Goal: Register for event/course

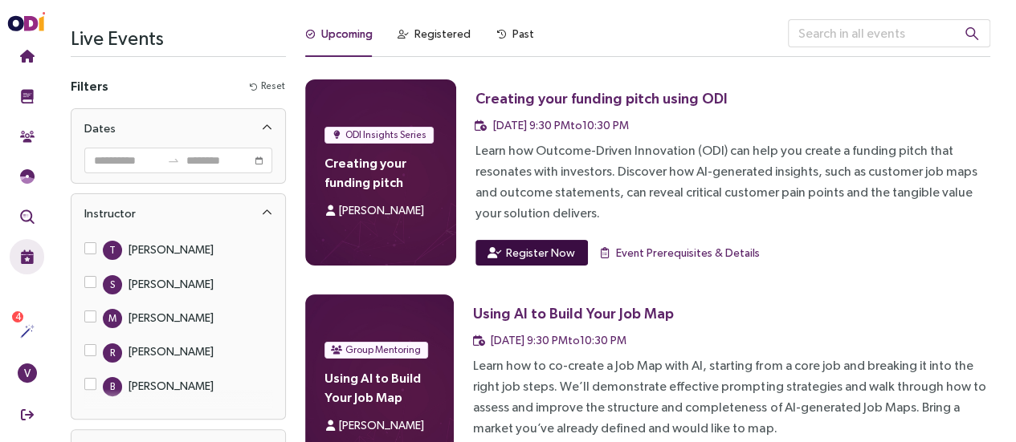
click at [532, 247] on span "Register Now" at bounding box center [540, 253] width 69 height 18
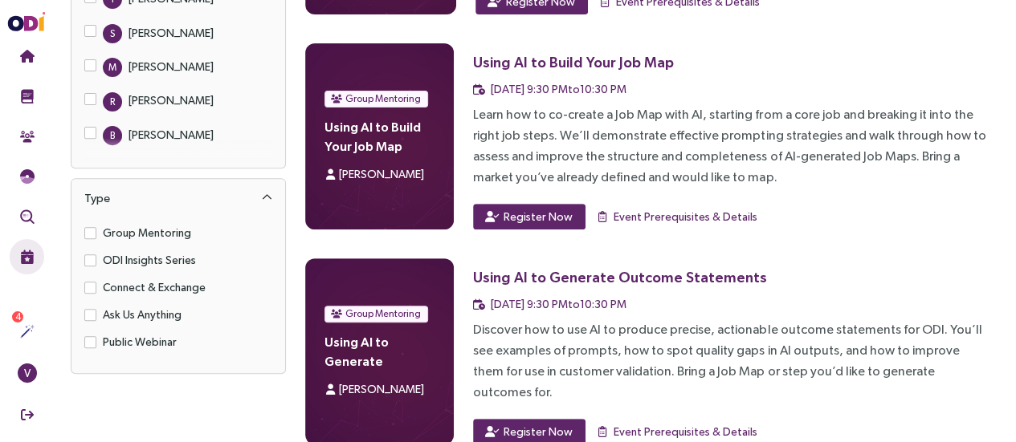
scroll to position [252, 0]
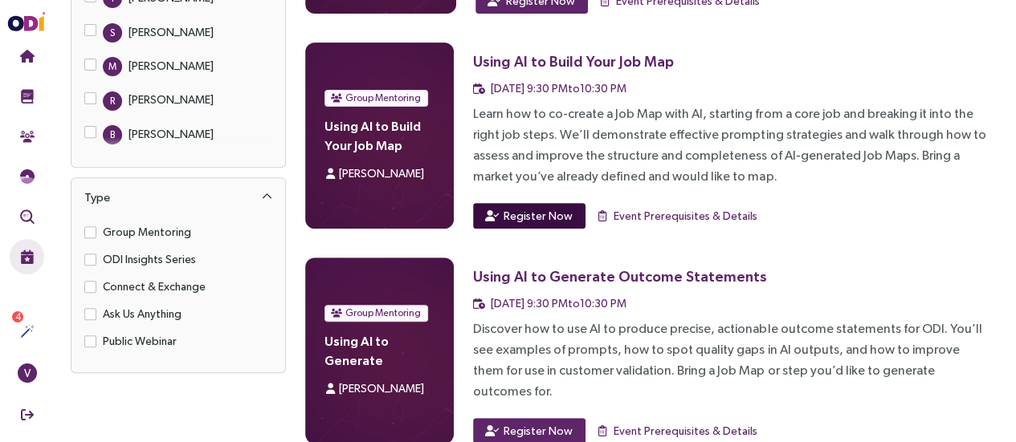
click at [532, 226] on button "Register Now" at bounding box center [529, 216] width 112 height 26
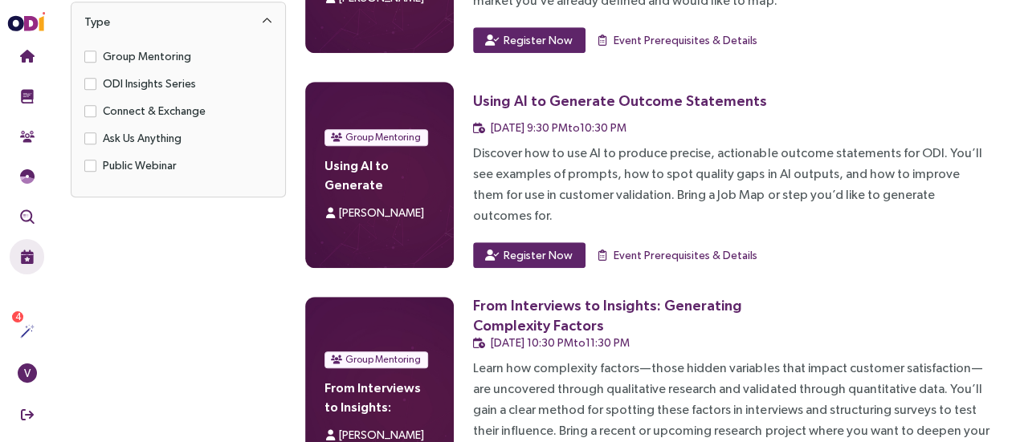
scroll to position [429, 0]
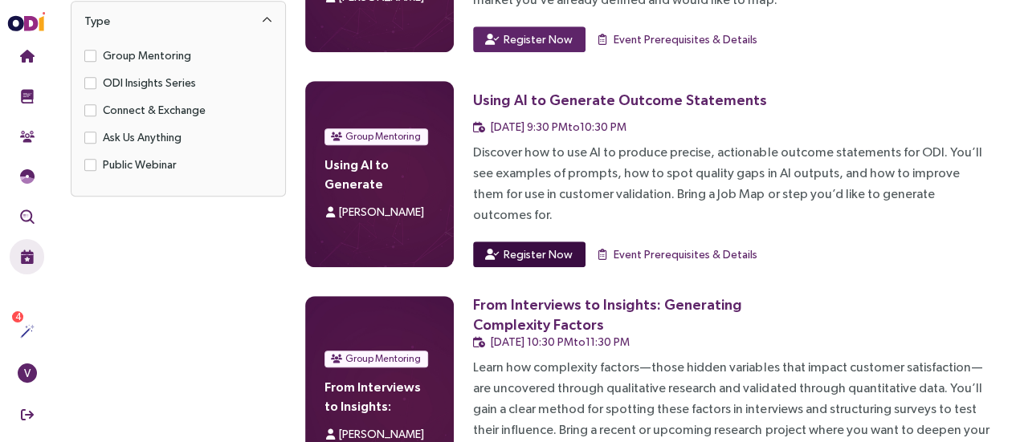
click at [545, 246] on span "Register Now" at bounding box center [537, 255] width 69 height 18
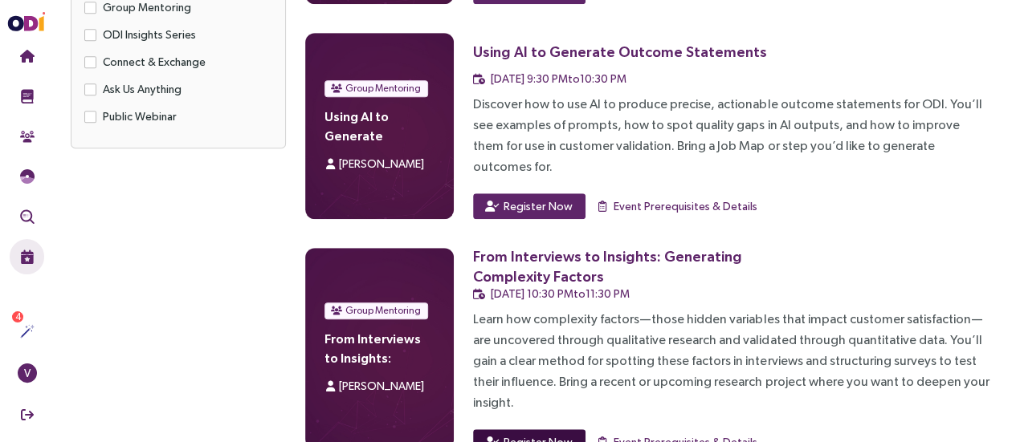
click at [527, 434] on span "Register Now" at bounding box center [537, 443] width 69 height 18
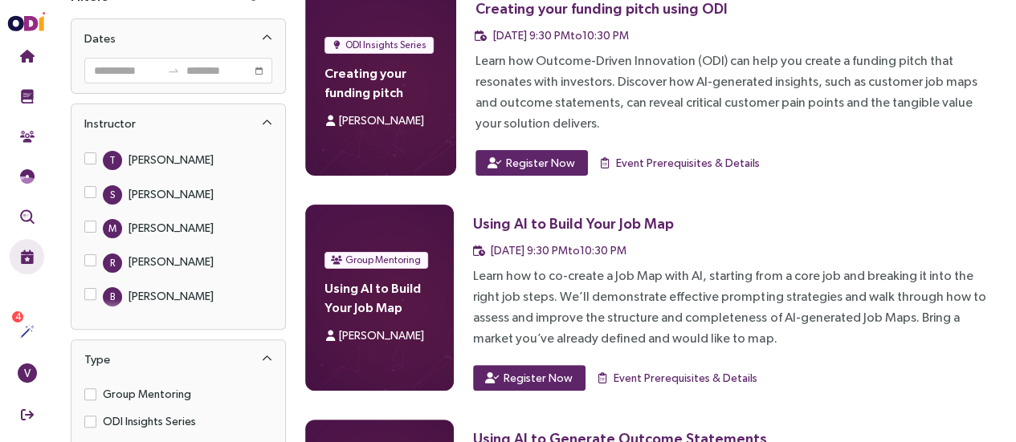
scroll to position [0, 0]
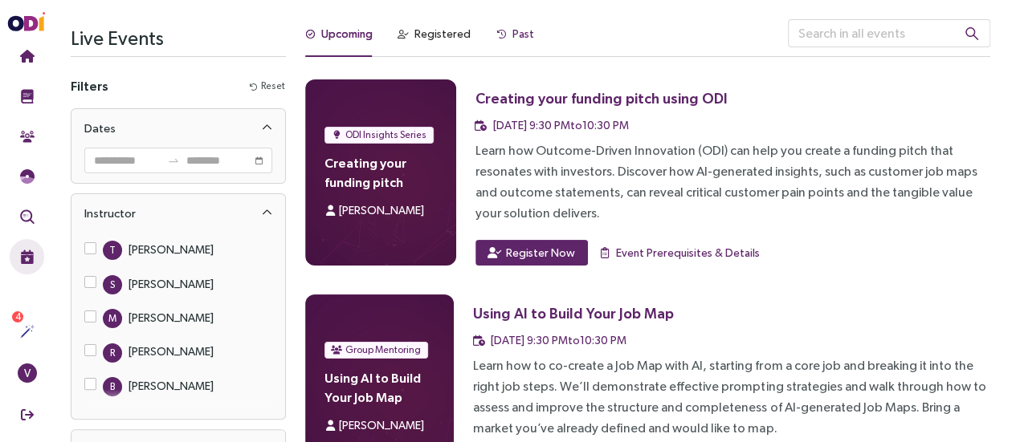
click at [517, 29] on div "Past" at bounding box center [523, 34] width 22 height 18
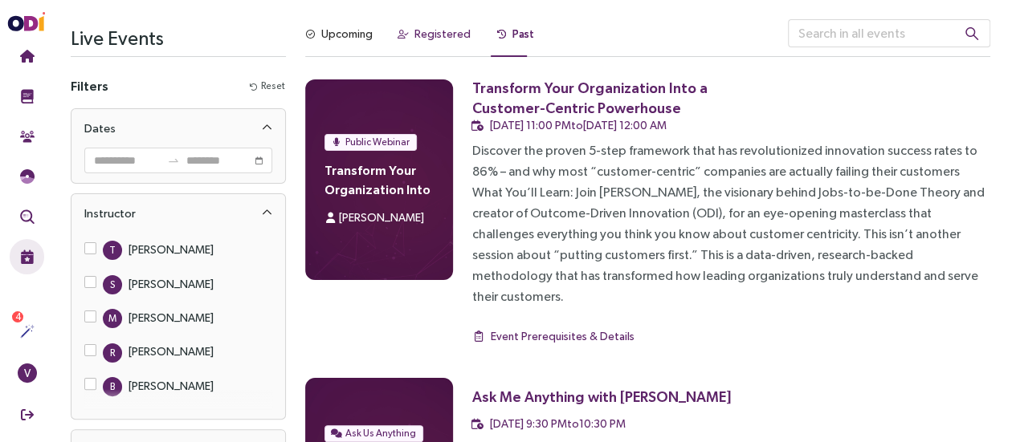
click at [440, 36] on div "Registered" at bounding box center [442, 34] width 56 height 18
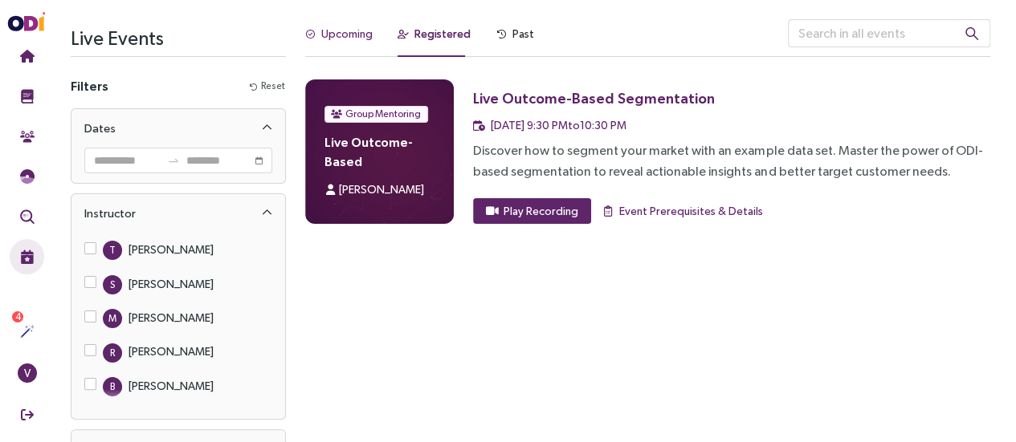
click at [358, 39] on div "Upcoming" at bounding box center [346, 34] width 51 height 18
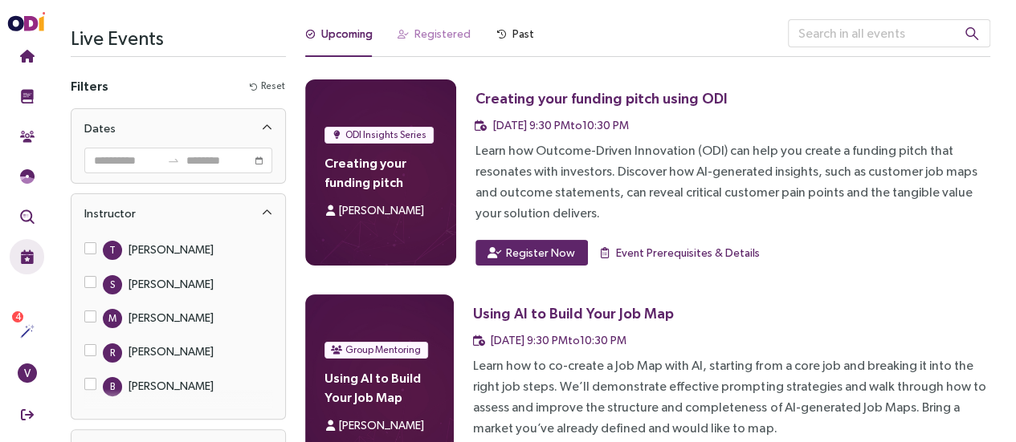
click at [422, 23] on div "Registered" at bounding box center [434, 38] width 72 height 38
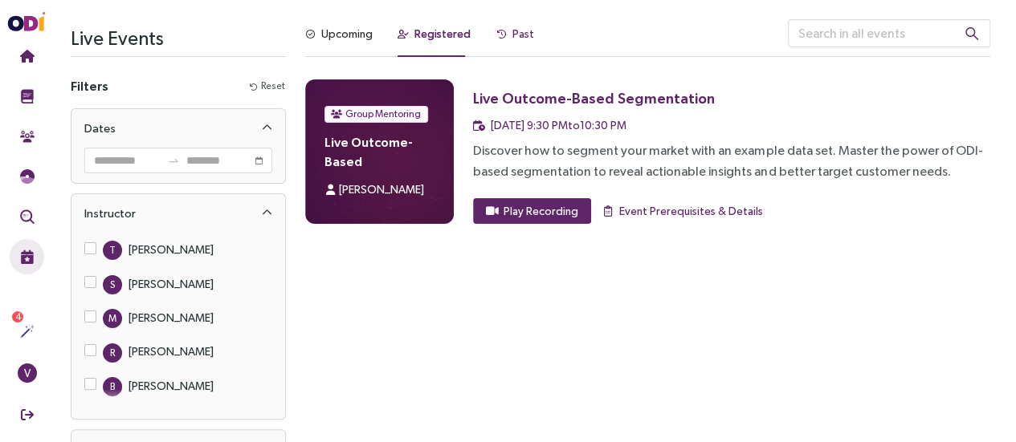
click at [517, 35] on div "Past" at bounding box center [523, 34] width 22 height 18
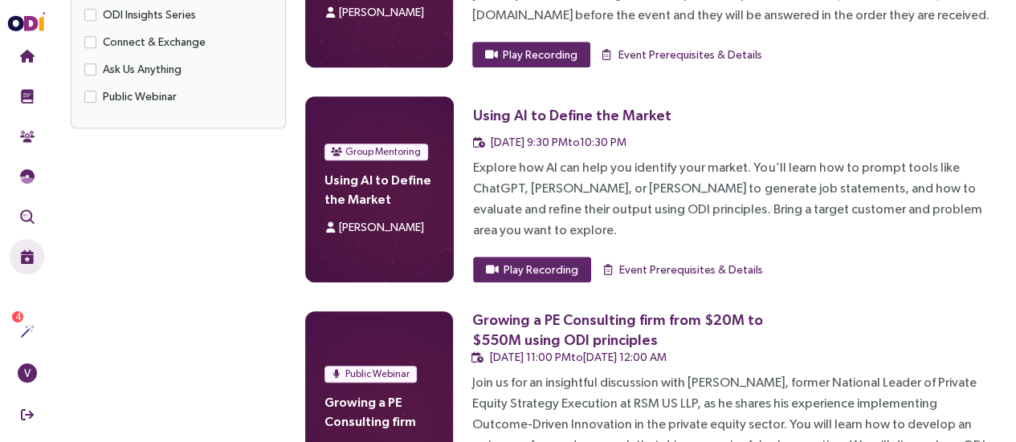
scroll to position [518, 0]
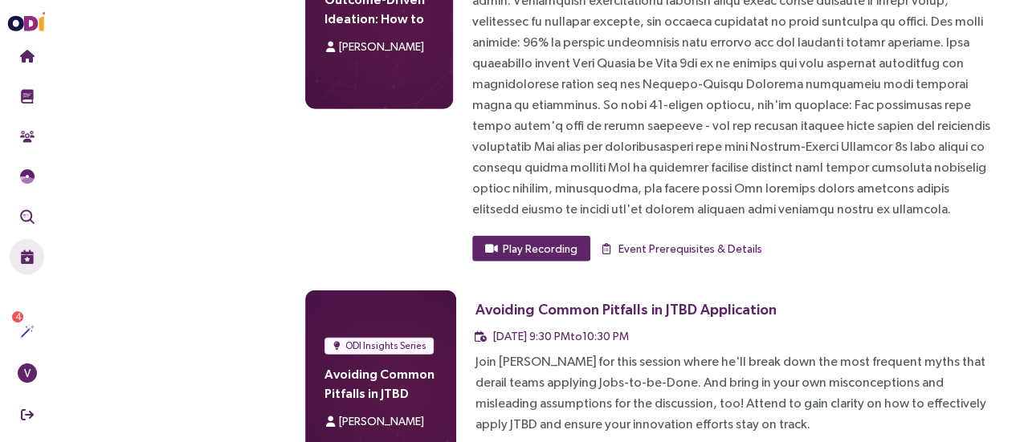
scroll to position [1824, 0]
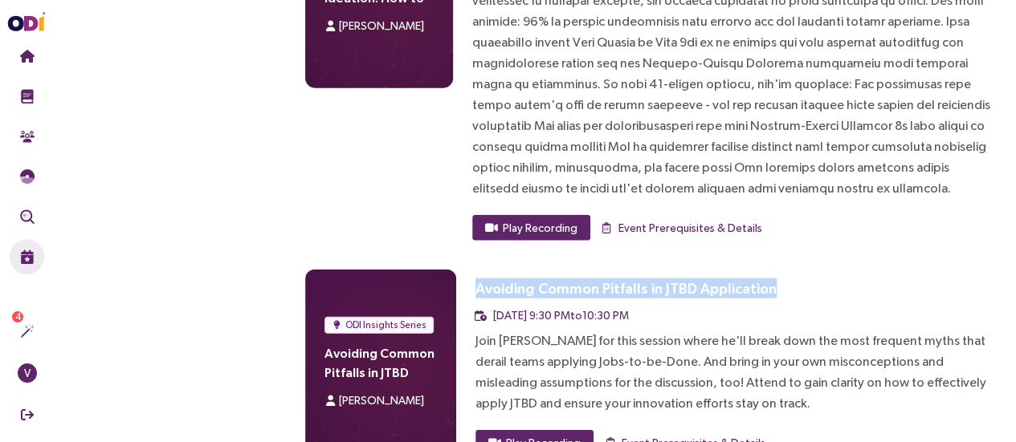
drag, startPoint x: 470, startPoint y: 203, endPoint x: 762, endPoint y: 204, distance: 292.3
click at [762, 270] on div "ODI Insights Series Avoiding Common Pitfalls in JTBD Application [PERSON_NAME] …" at bounding box center [647, 363] width 685 height 186
copy div "Avoiding Common Pitfalls in JTBD Application"
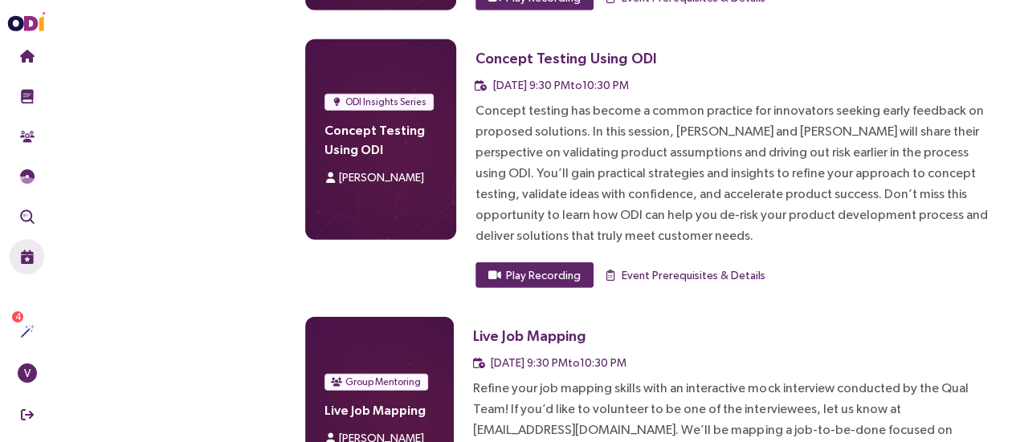
scroll to position [2280, 0]
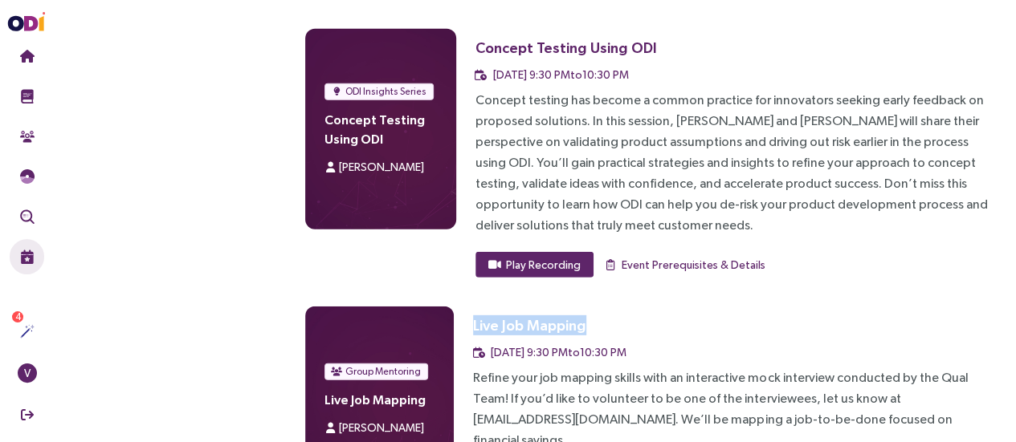
drag, startPoint x: 585, startPoint y: 247, endPoint x: 469, endPoint y: 258, distance: 116.1
click at [469, 307] on div "Group Mentoring Live Job Mapping [PERSON_NAME] Live Job Mapping [DATE] 9:30 PM …" at bounding box center [647, 400] width 685 height 186
copy div "Live Job Mapping"
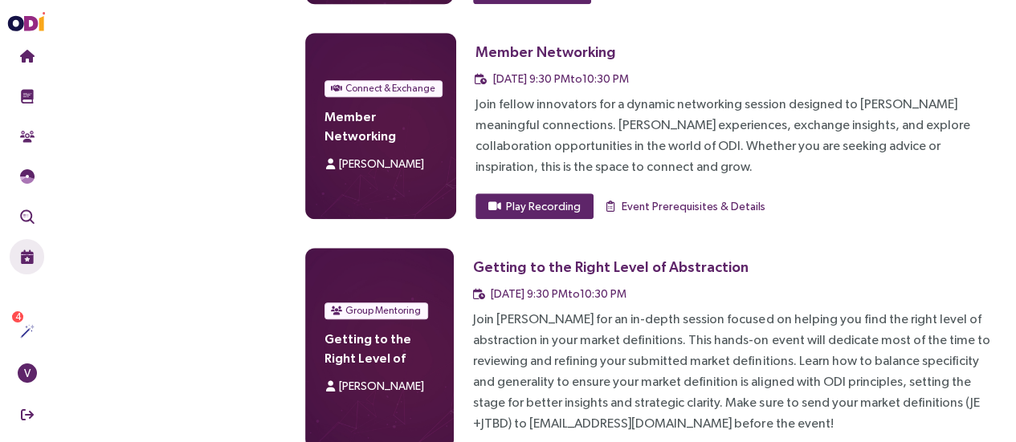
scroll to position [3693, 0]
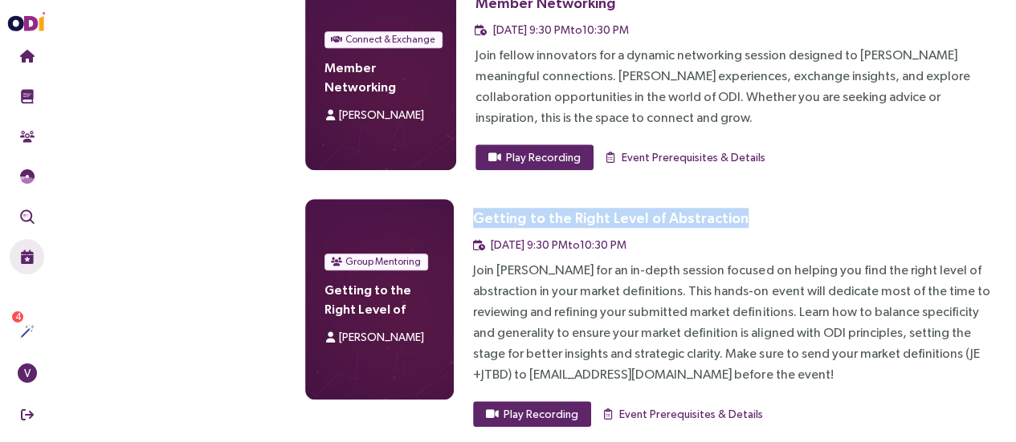
drag, startPoint x: 473, startPoint y: 91, endPoint x: 726, endPoint y: 91, distance: 252.9
click at [726, 208] on div "Getting to the Right Level of Abstraction" at bounding box center [614, 218] width 282 height 20
copy div "Getting to the Right Level of Abstraction"
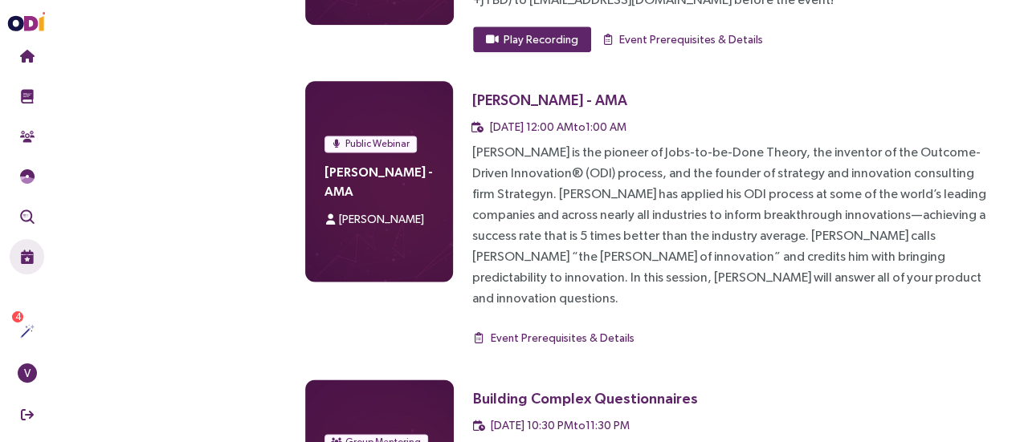
scroll to position [4121, 0]
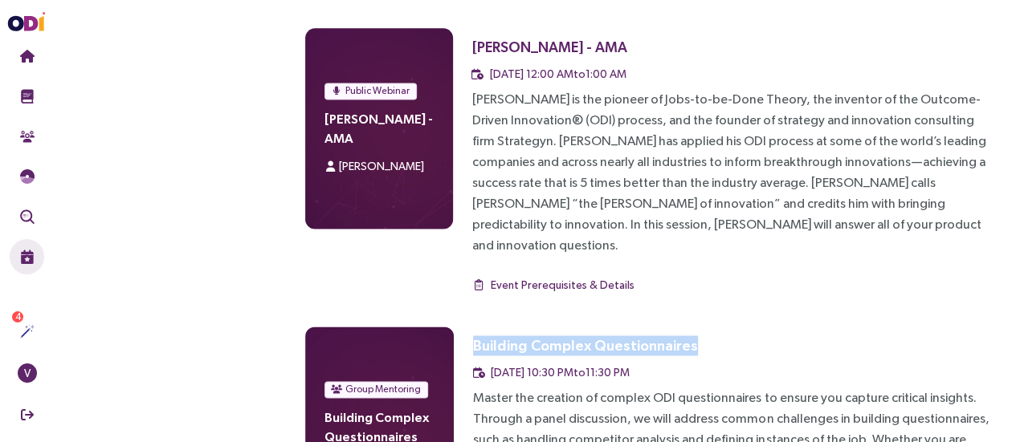
drag, startPoint x: 473, startPoint y: 198, endPoint x: 685, endPoint y: 189, distance: 212.2
click at [685, 336] on div "Building Complex Questionnaires" at bounding box center [585, 346] width 225 height 20
copy div "Building Complex Questionnaires"
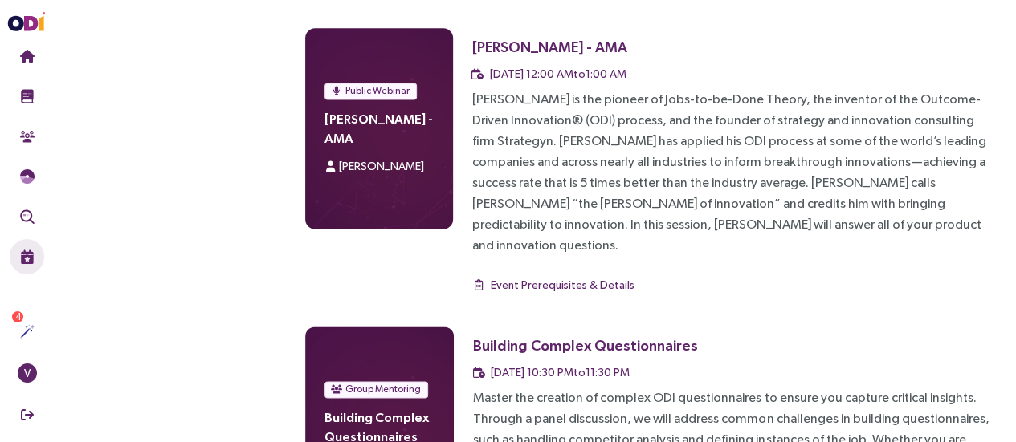
click at [853, 388] on div "Master the creation of complex ODI questionnaires to ensure you capture critica…" at bounding box center [731, 450] width 517 height 125
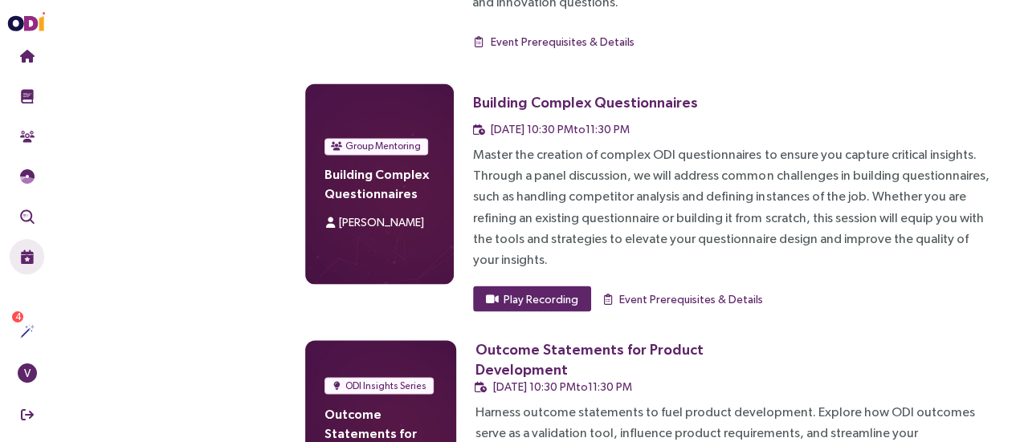
scroll to position [4378, 0]
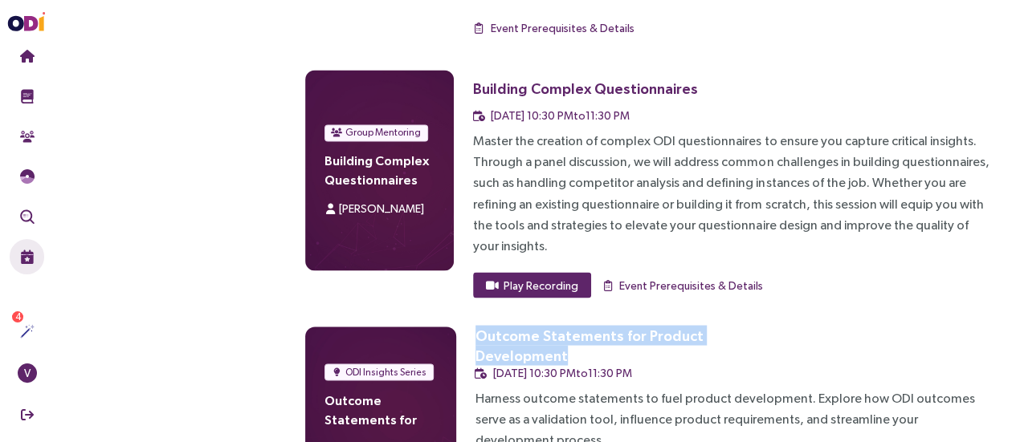
drag, startPoint x: 474, startPoint y: 196, endPoint x: 784, endPoint y: 202, distance: 310.8
click at [784, 327] on div "Outcome Statements for Product Development [DATE] 10:30 PM to 11:30 PM" at bounding box center [732, 354] width 515 height 55
copy div "Outcome Statements for Product Development"
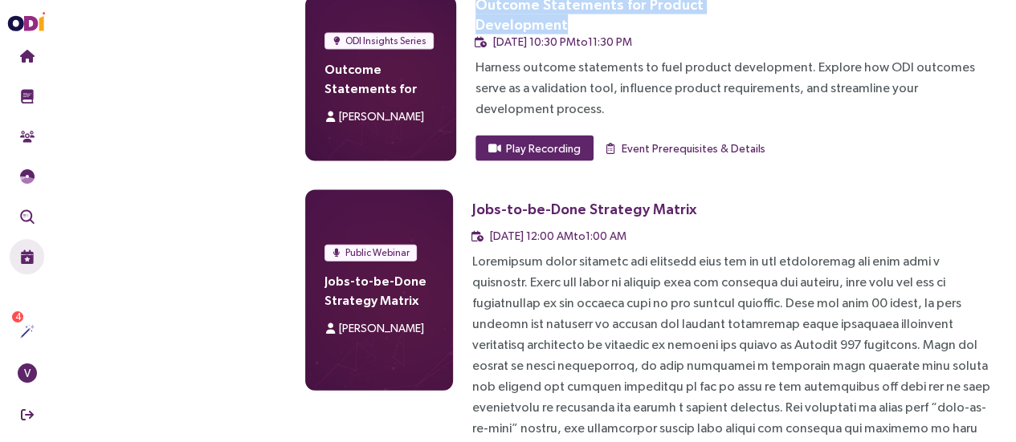
scroll to position [4699, 0]
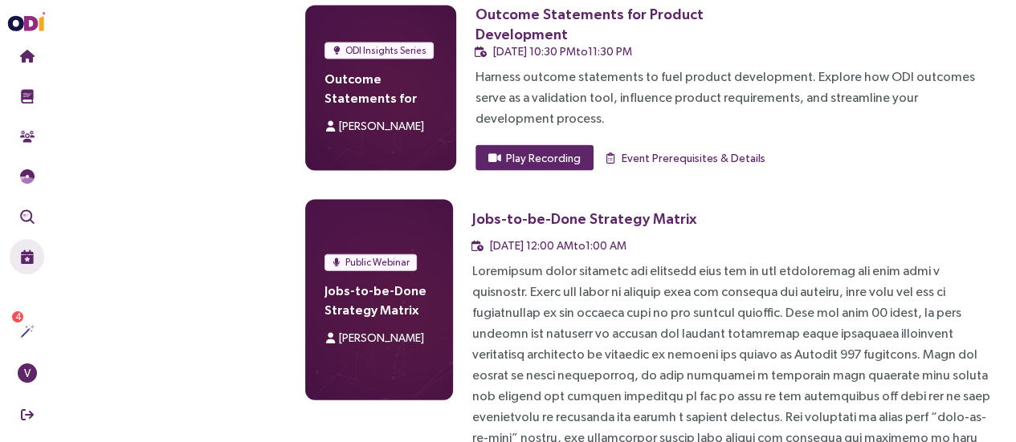
click at [474, 209] on div "Jobs-to-be-Done Strategy Matrix" at bounding box center [584, 219] width 224 height 20
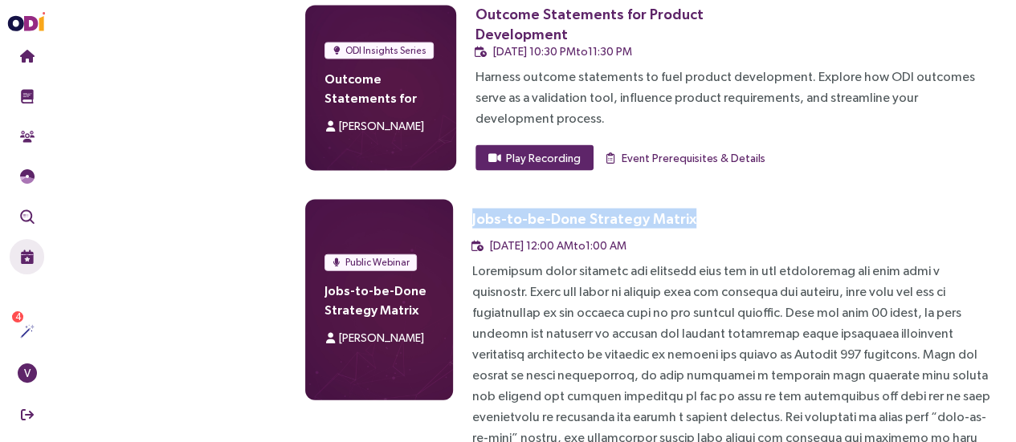
drag, startPoint x: 473, startPoint y: 70, endPoint x: 677, endPoint y: 65, distance: 204.0
click at [677, 209] on div "Jobs-to-be-Done Strategy Matrix" at bounding box center [584, 219] width 224 height 20
copy div "Jobs-to-be-Done Strategy Matrix"
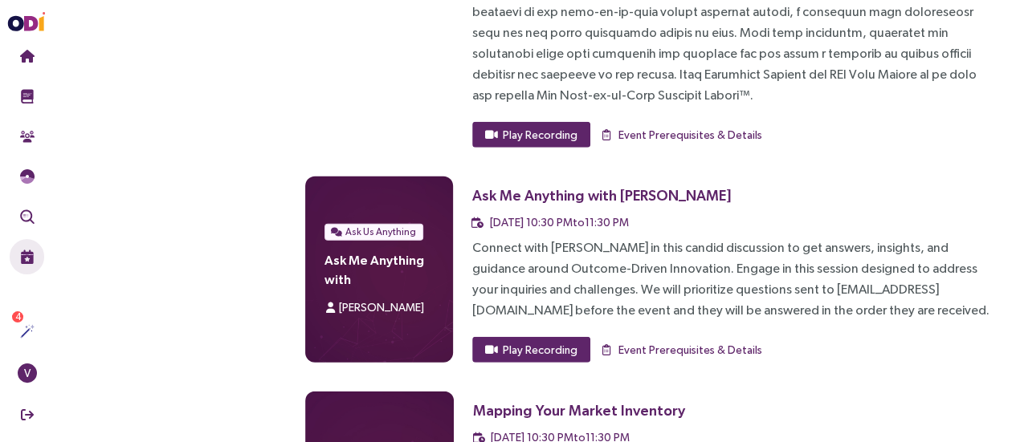
scroll to position [5277, 0]
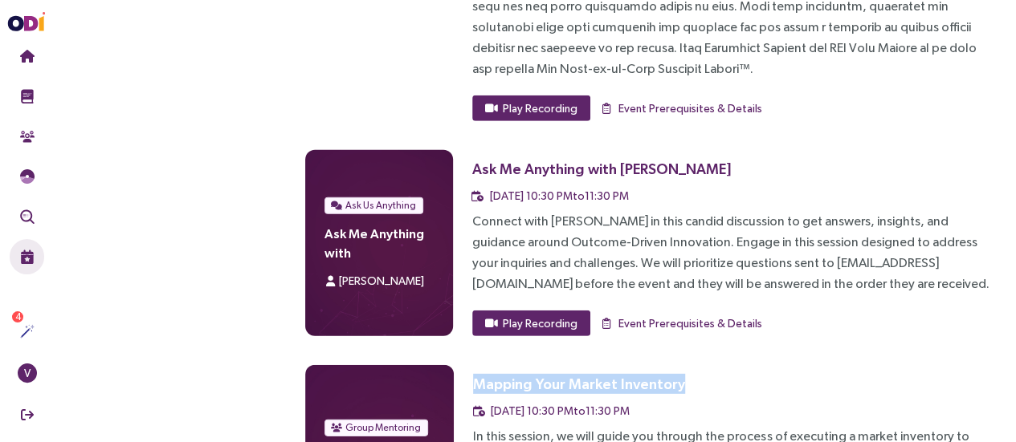
drag, startPoint x: 474, startPoint y: 220, endPoint x: 675, endPoint y: 230, distance: 201.8
click at [675, 365] on h3 "Mapping Your Market Inventory" at bounding box center [628, 383] width 310 height 37
copy div "Mapping Your Market Inventory"
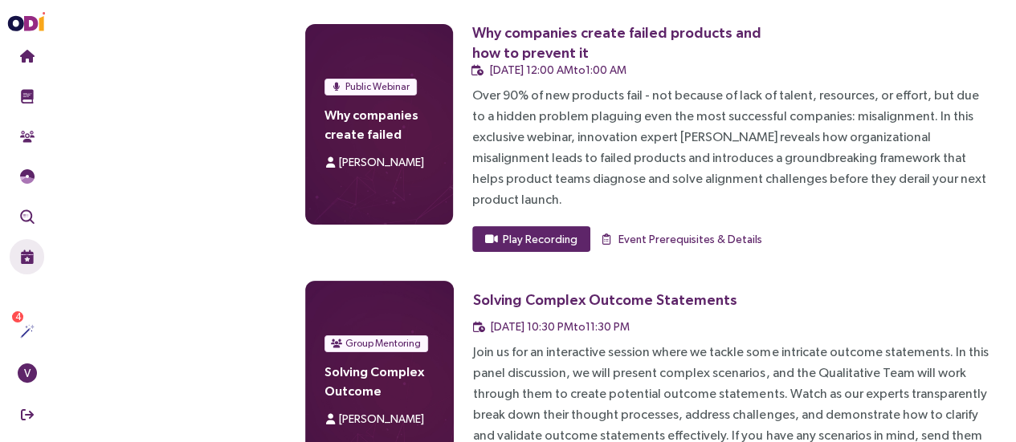
scroll to position [6112, 0]
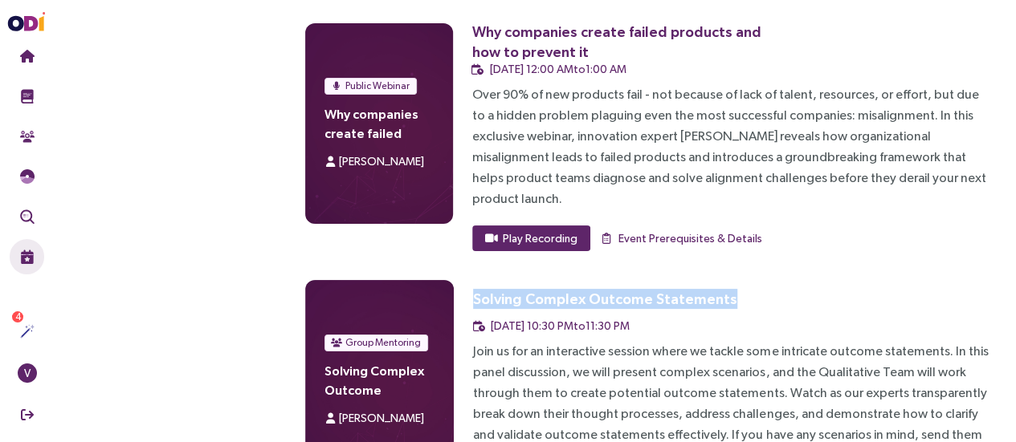
drag, startPoint x: 473, startPoint y: 110, endPoint x: 719, endPoint y: 108, distance: 246.5
click at [719, 289] on div "Solving Complex Outcome Statements" at bounding box center [608, 299] width 271 height 20
copy div "Solving Complex Outcome Statements"
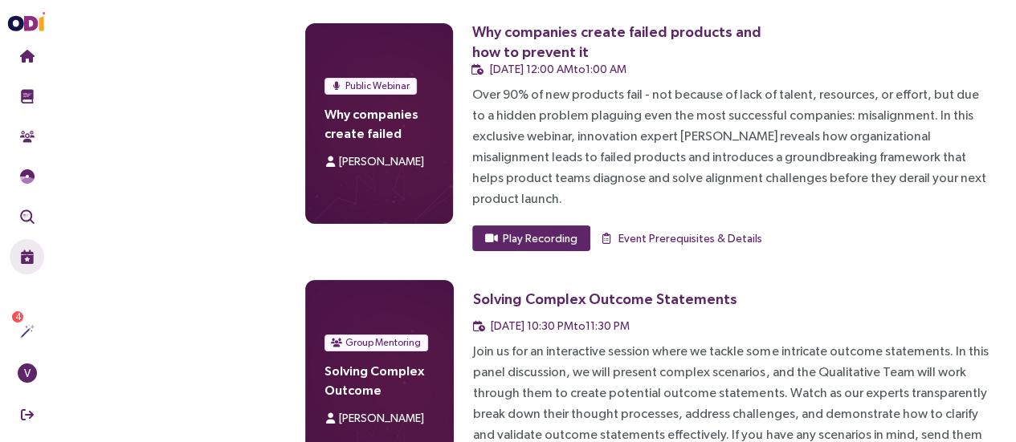
click at [609, 341] on div "Join us for an interactive session where we tackle some intricate outcome state…" at bounding box center [731, 403] width 517 height 125
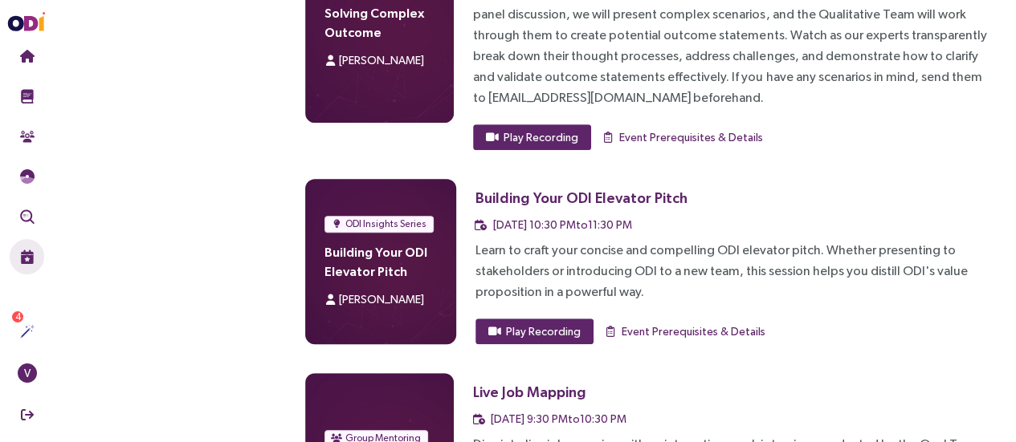
scroll to position [6498, 0]
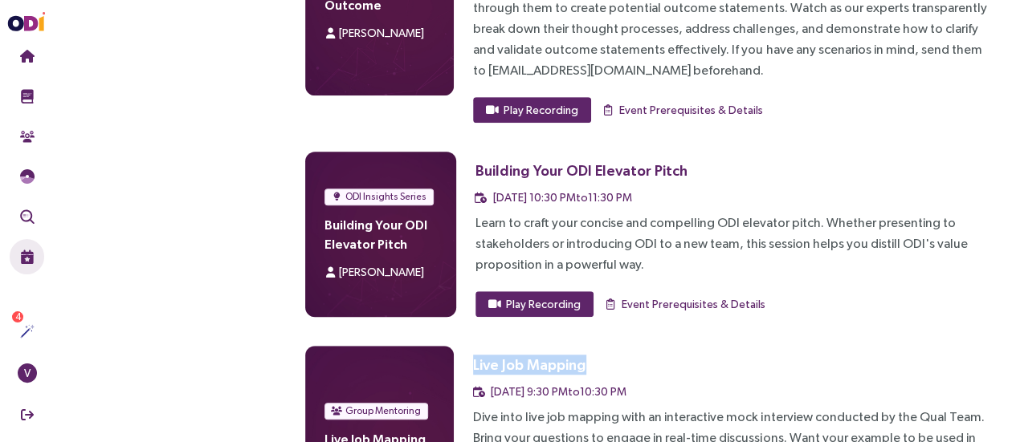
drag, startPoint x: 472, startPoint y: 176, endPoint x: 587, endPoint y: 177, distance: 114.8
click at [587, 355] on div "Live Job Mapping" at bounding box center [533, 365] width 120 height 20
copy div "Live Job Mapping"
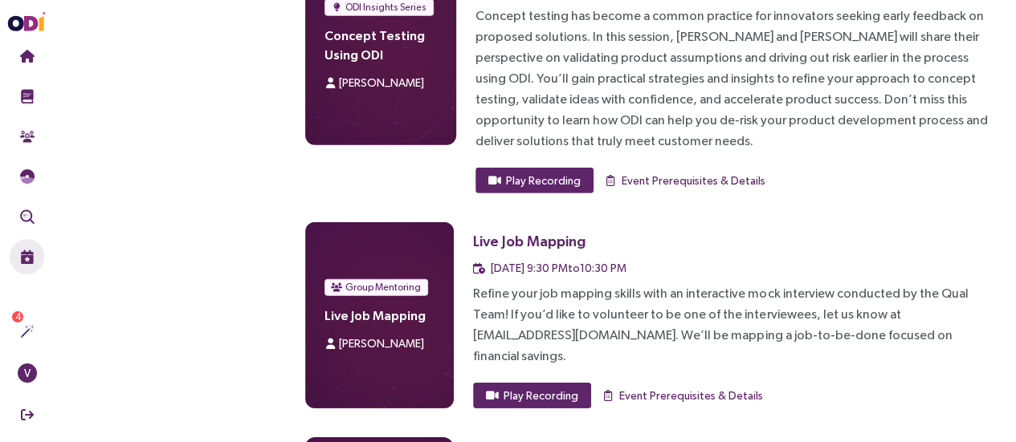
scroll to position [6526, 0]
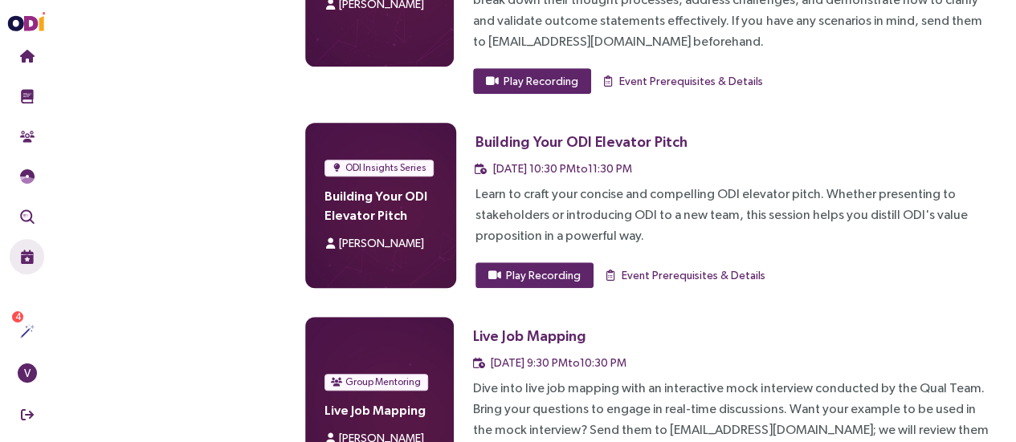
click at [841, 378] on div "Dive into live job mapping with an interactive mock interview conducted by the …" at bounding box center [731, 420] width 517 height 84
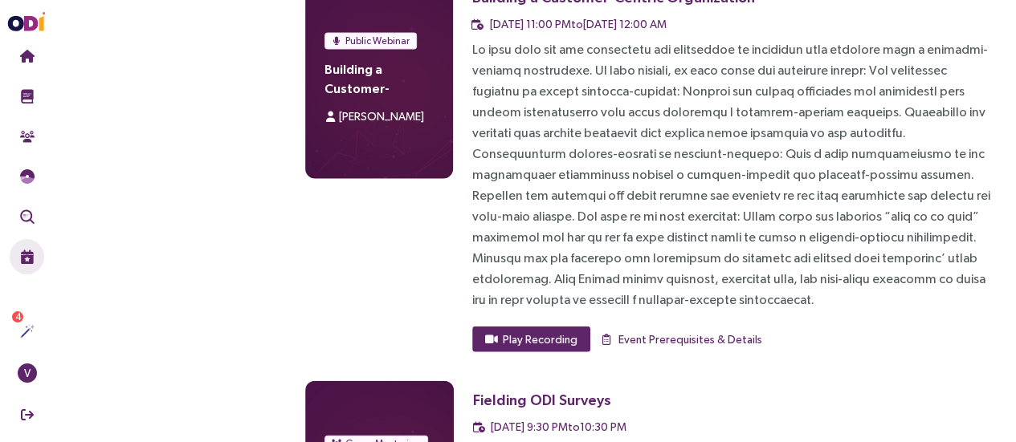
scroll to position [7779, 0]
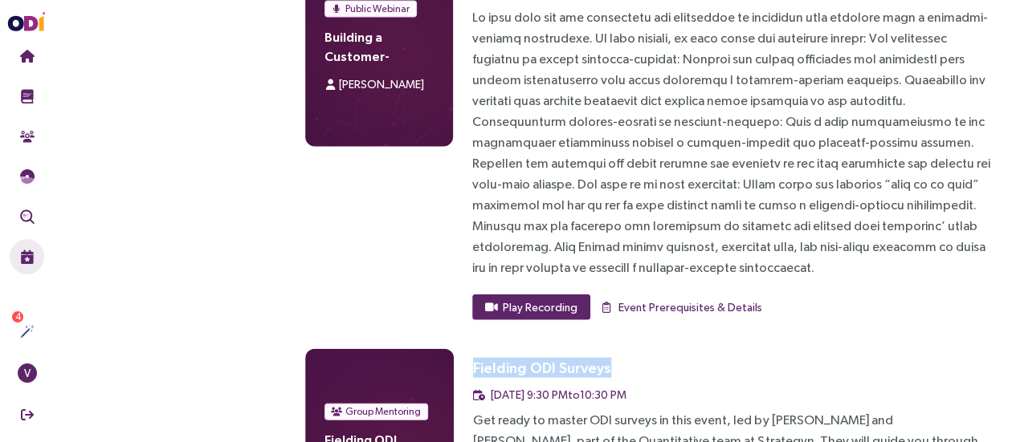
drag, startPoint x: 474, startPoint y: 177, endPoint x: 613, endPoint y: 179, distance: 139.7
click at [613, 349] on h3 "Fielding ODI Surveys" at bounding box center [628, 367] width 310 height 37
copy div "Fielding ODI Surveys"
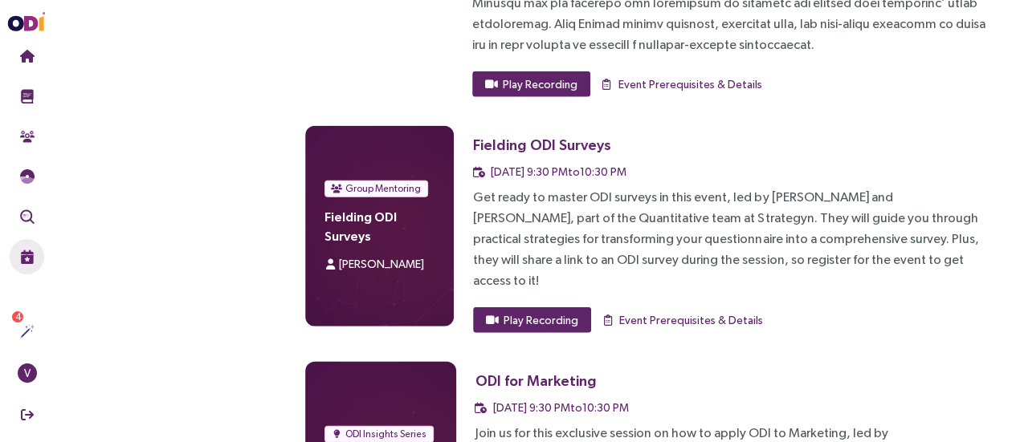
scroll to position [8004, 0]
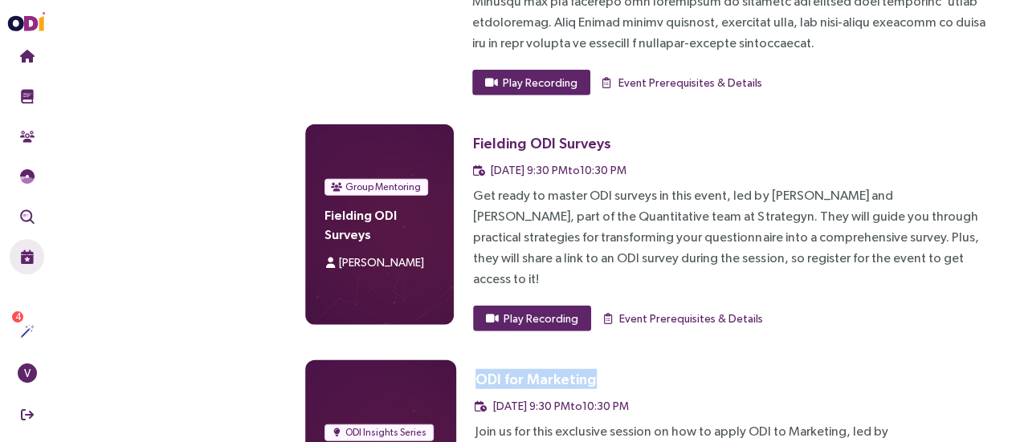
drag, startPoint x: 588, startPoint y: 168, endPoint x: 474, endPoint y: 177, distance: 114.4
click at [475, 369] on div "ODI for Marketing" at bounding box center [535, 379] width 121 height 20
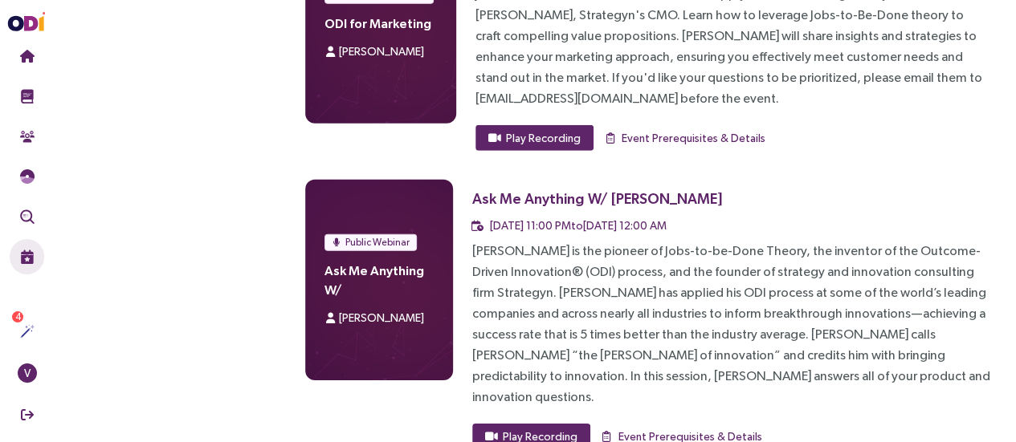
scroll to position [8486, 0]
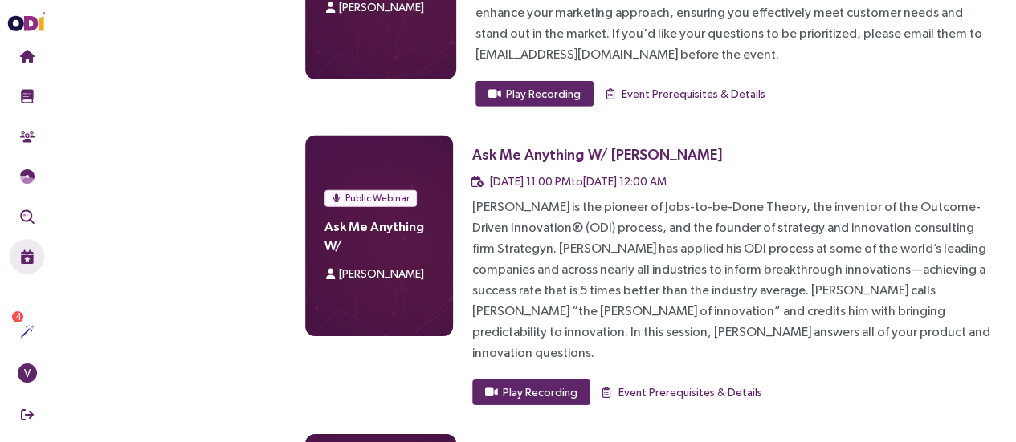
drag, startPoint x: 479, startPoint y: 202, endPoint x: 631, endPoint y: 194, distance: 152.7
drag, startPoint x: 472, startPoint y: 422, endPoint x: 598, endPoint y: 415, distance: 126.2
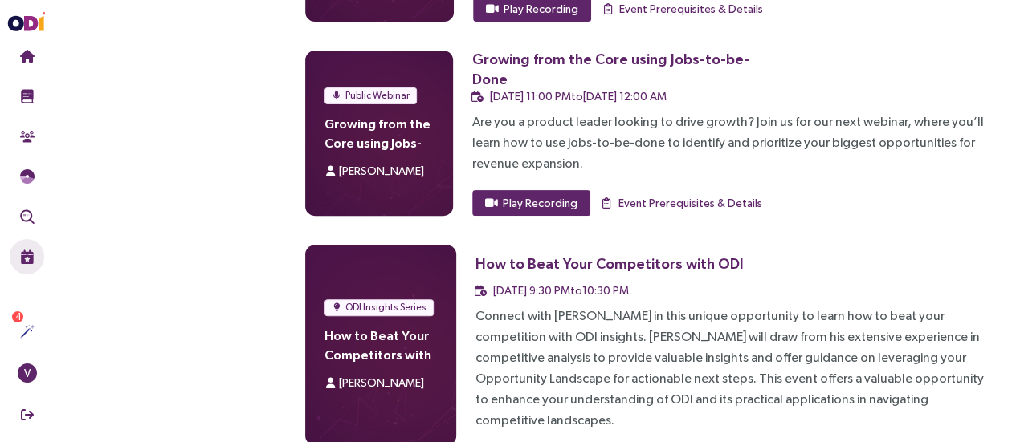
scroll to position [9353, 0]
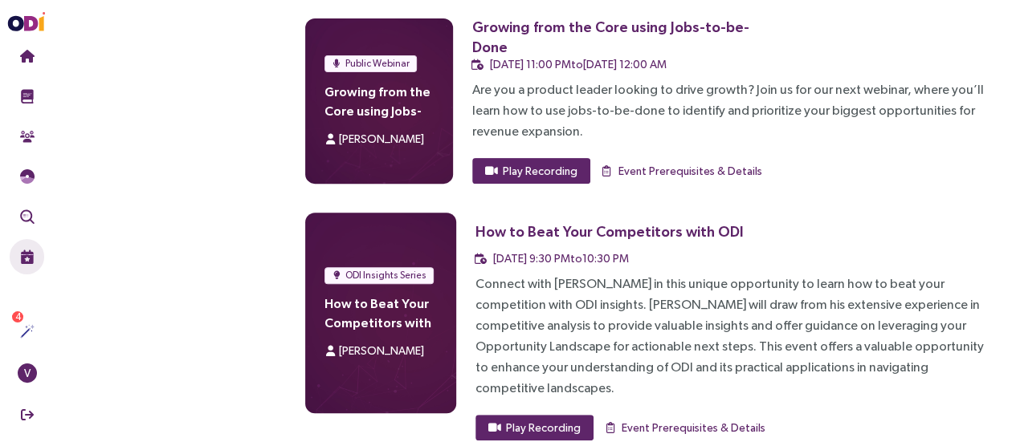
drag, startPoint x: 468, startPoint y: 189, endPoint x: 626, endPoint y: 195, distance: 157.5
drag, startPoint x: 471, startPoint y: 199, endPoint x: 630, endPoint y: 204, distance: 159.9
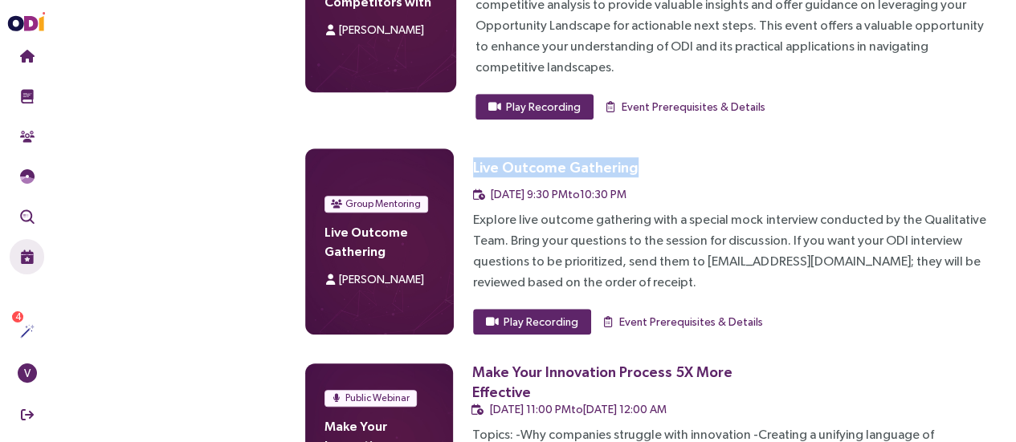
scroll to position [9728, 0]
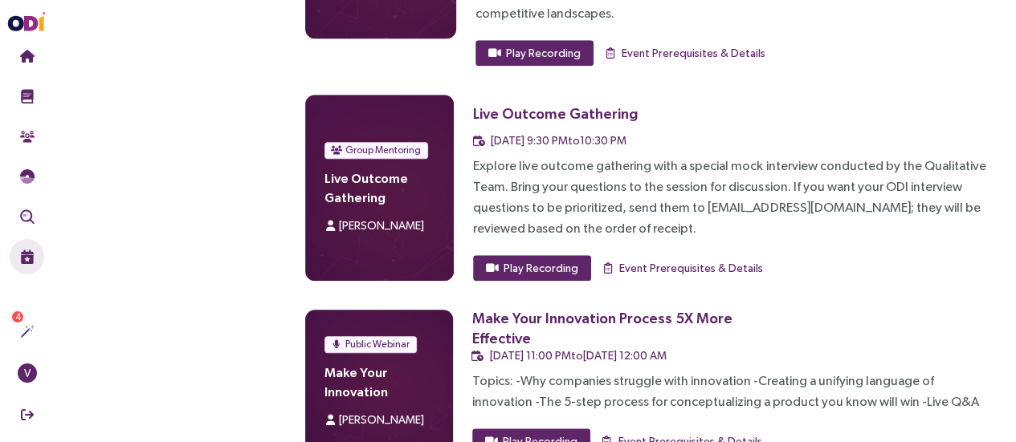
drag, startPoint x: 472, startPoint y: 209, endPoint x: 556, endPoint y: 209, distance: 83.5
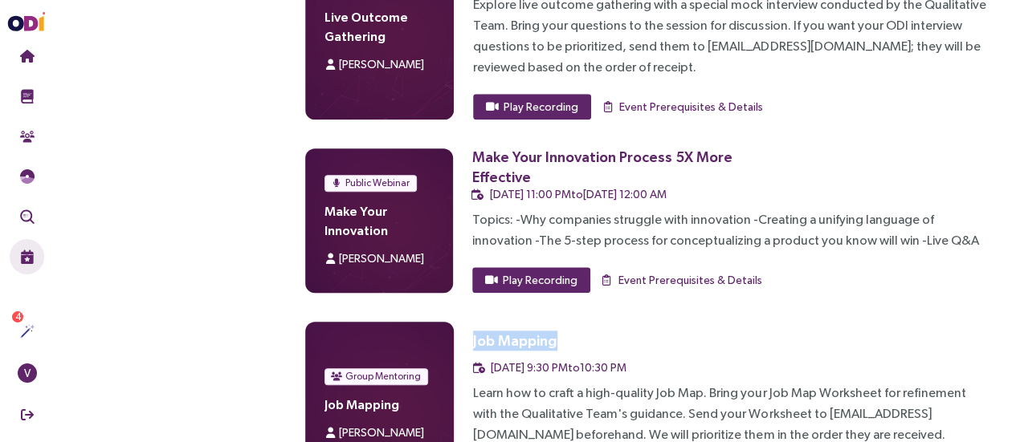
scroll to position [9899, 0]
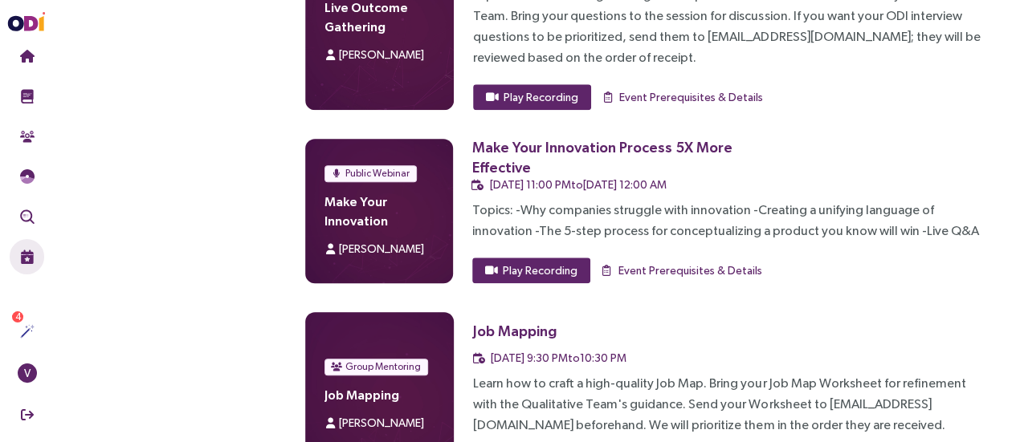
drag, startPoint x: 471, startPoint y: 230, endPoint x: 700, endPoint y: 235, distance: 229.7
drag, startPoint x: 475, startPoint y: 425, endPoint x: 589, endPoint y: 397, distance: 117.2
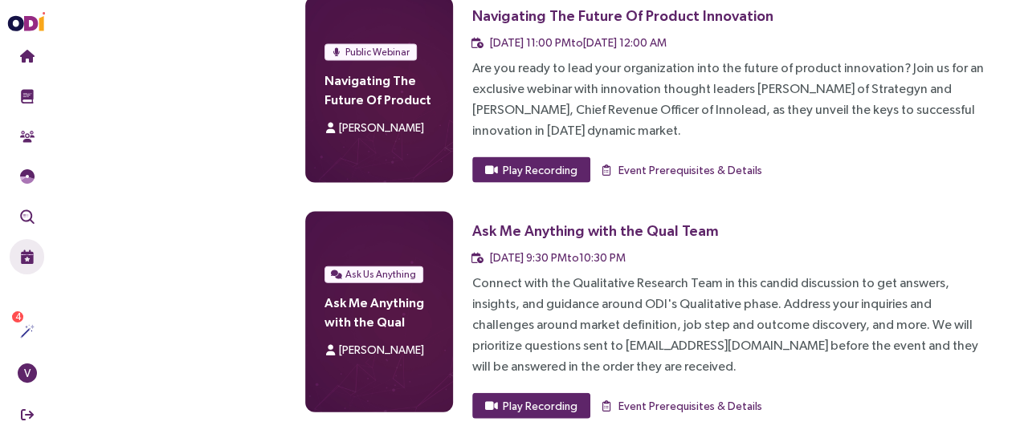
scroll to position [10798, 0]
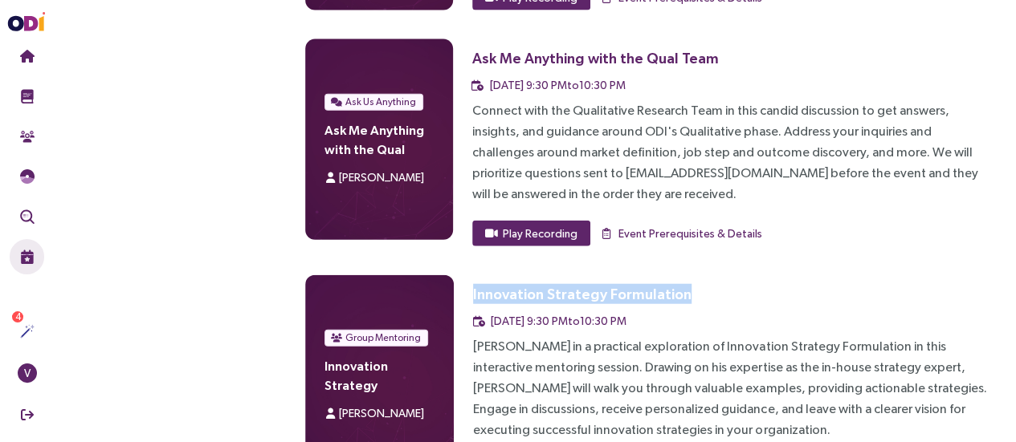
scroll to position [10991, 0]
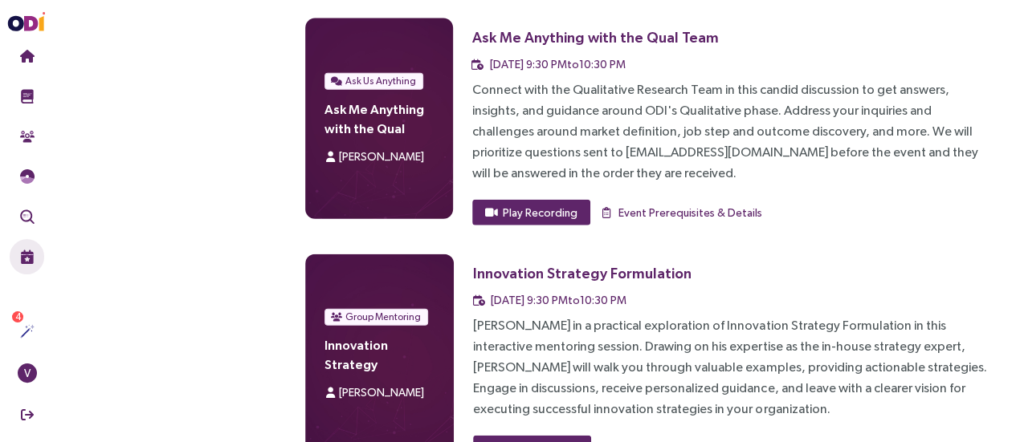
drag, startPoint x: 473, startPoint y: 213, endPoint x: 652, endPoint y: 214, distance: 179.1
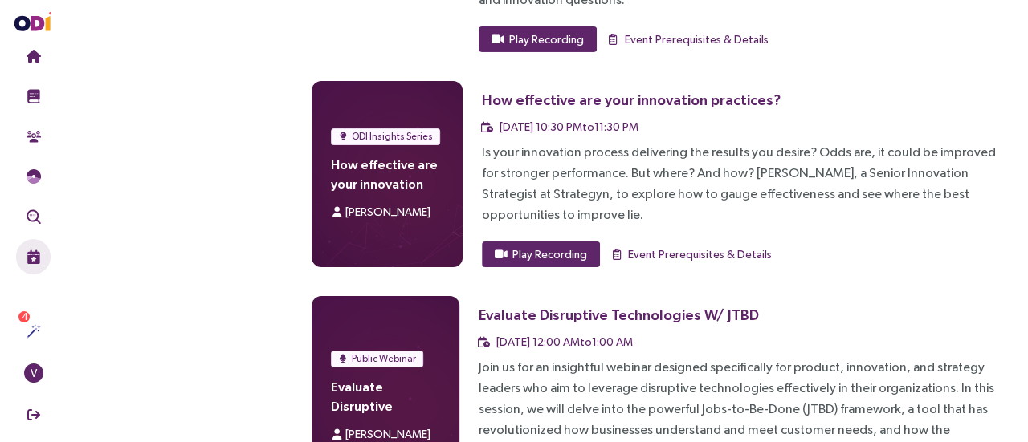
scroll to position [11954, 0]
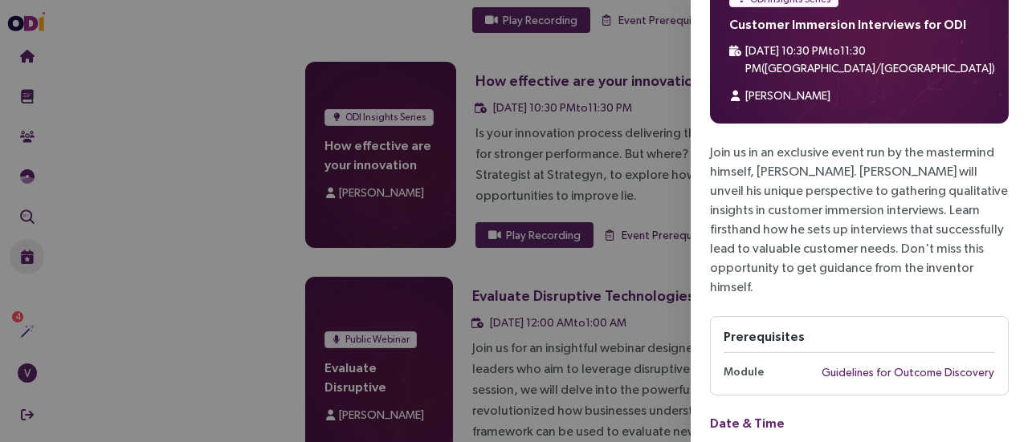
scroll to position [0, 0]
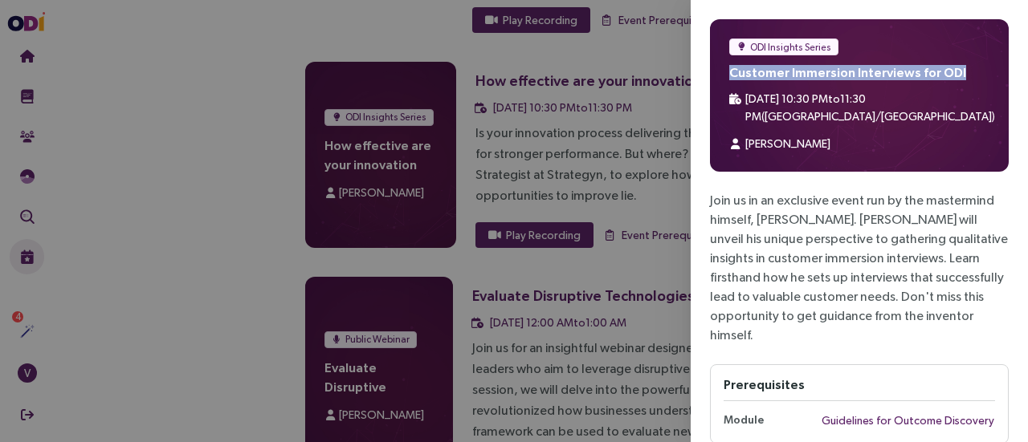
drag, startPoint x: 728, startPoint y: 71, endPoint x: 957, endPoint y: 75, distance: 228.9
click at [957, 75] on div "ODI Insights Series Customer Immersion Interviews for ODI [DATE] 10:30 PM to 11…" at bounding box center [859, 95] width 299 height 153
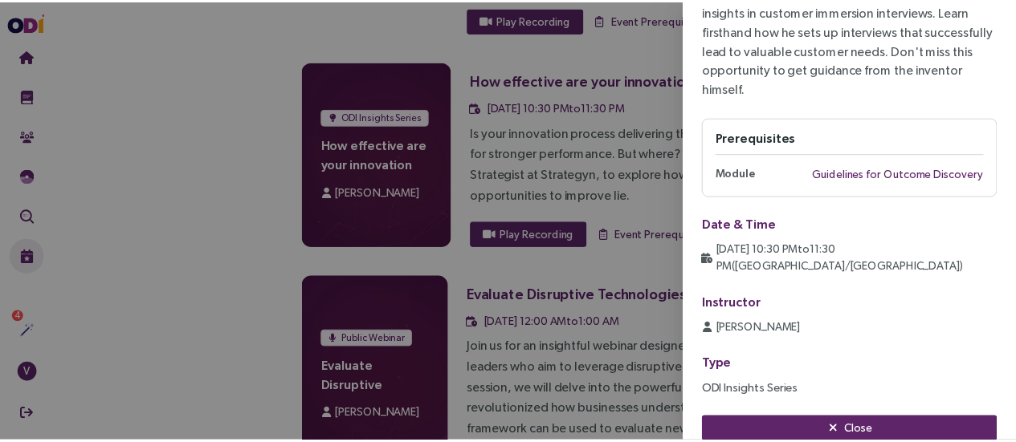
scroll to position [249, 0]
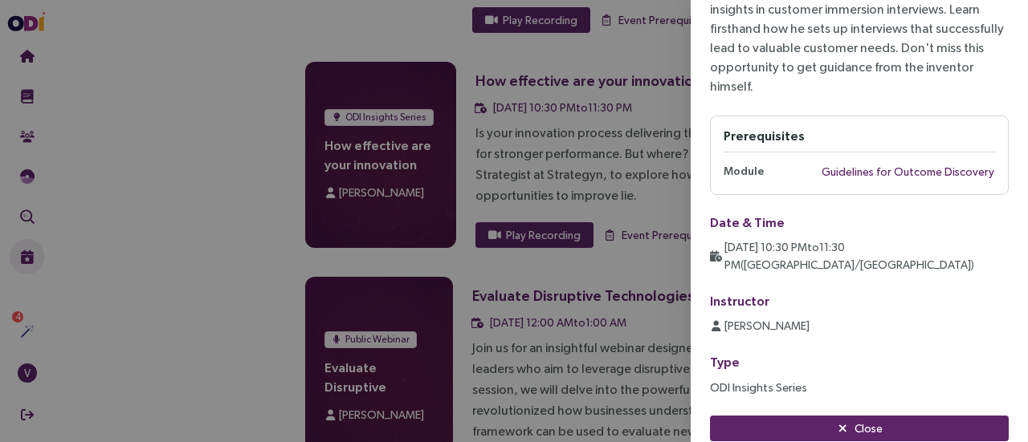
click at [555, 243] on div at bounding box center [514, 221] width 1028 height 442
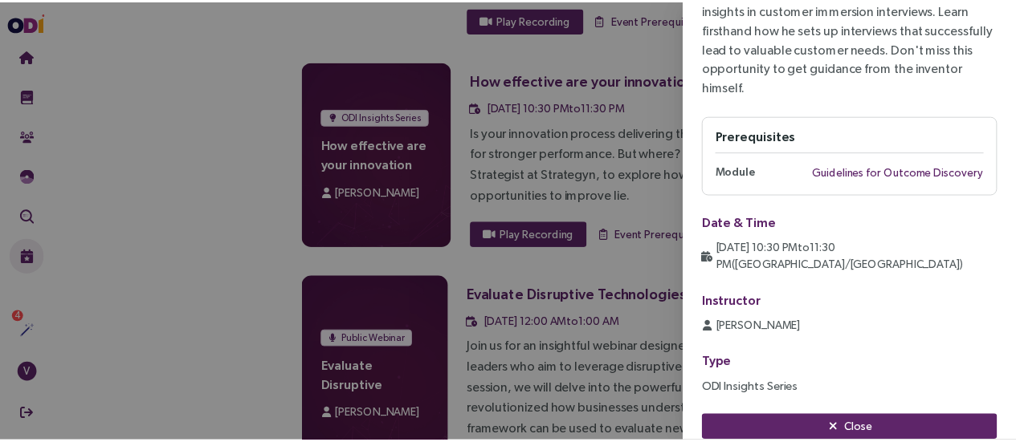
scroll to position [0, 0]
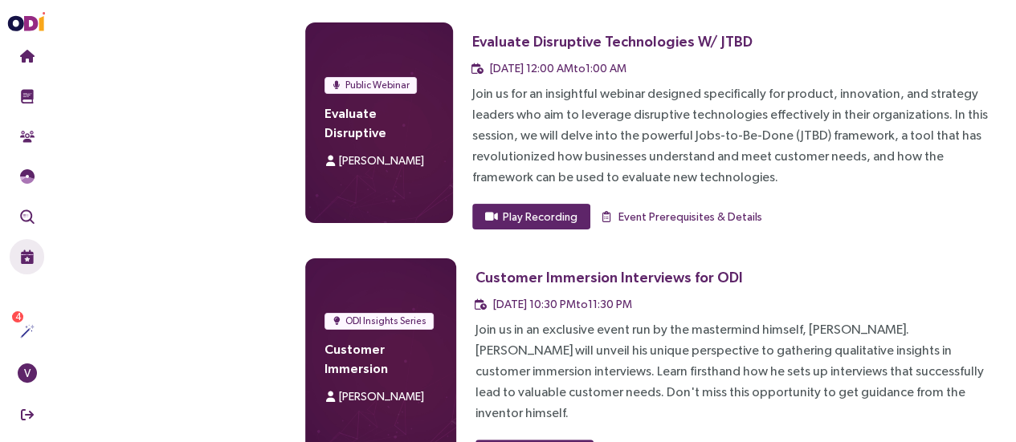
scroll to position [12211, 0]
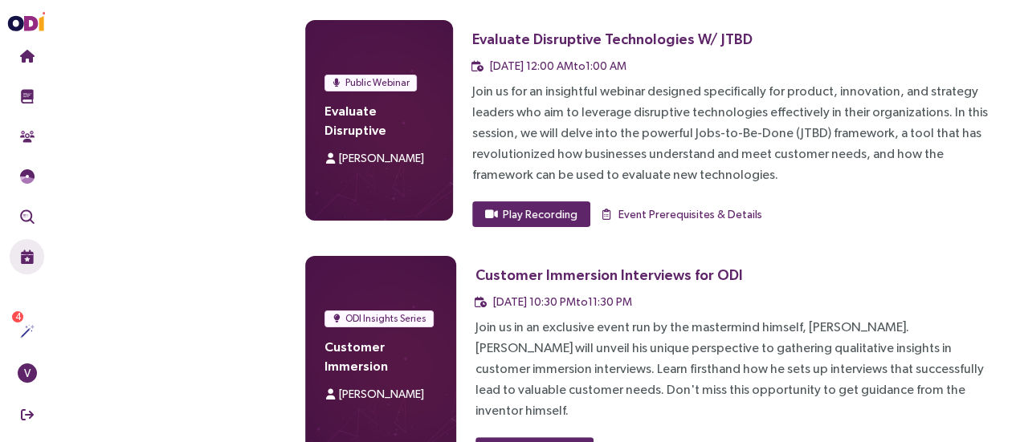
drag, startPoint x: 471, startPoint y: 155, endPoint x: 666, endPoint y: 143, distance: 195.5
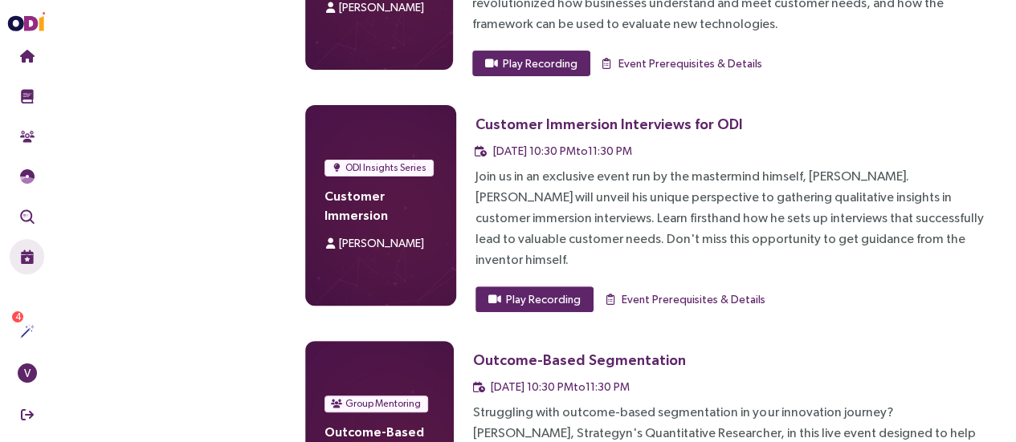
scroll to position [12372, 0]
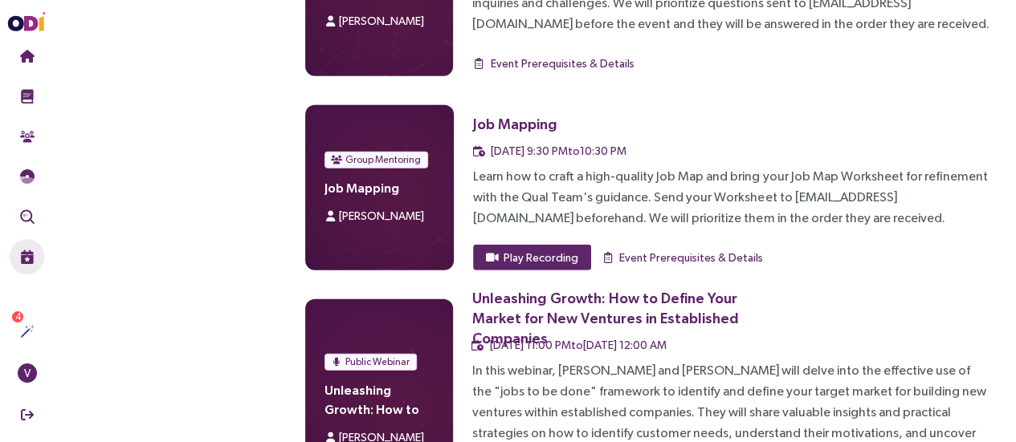
scroll to position [14428, 0]
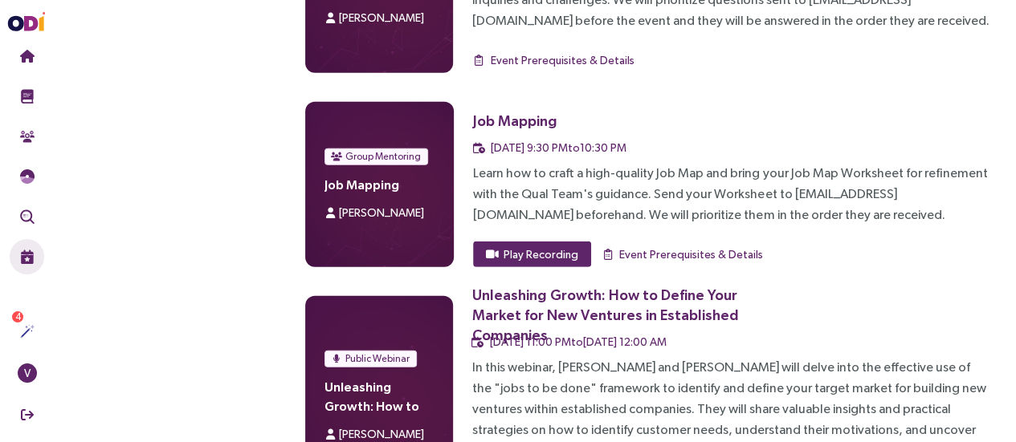
drag, startPoint x: 634, startPoint y: 134, endPoint x: 474, endPoint y: 124, distance: 160.1
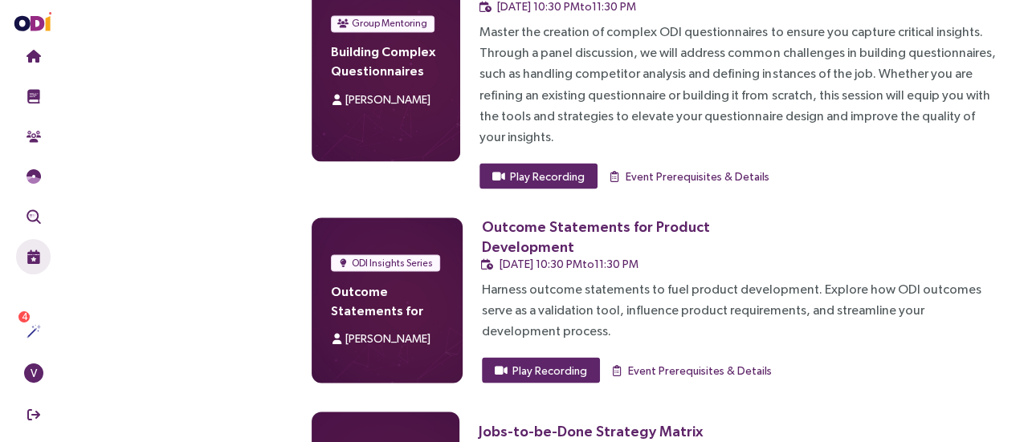
scroll to position [1881, 0]
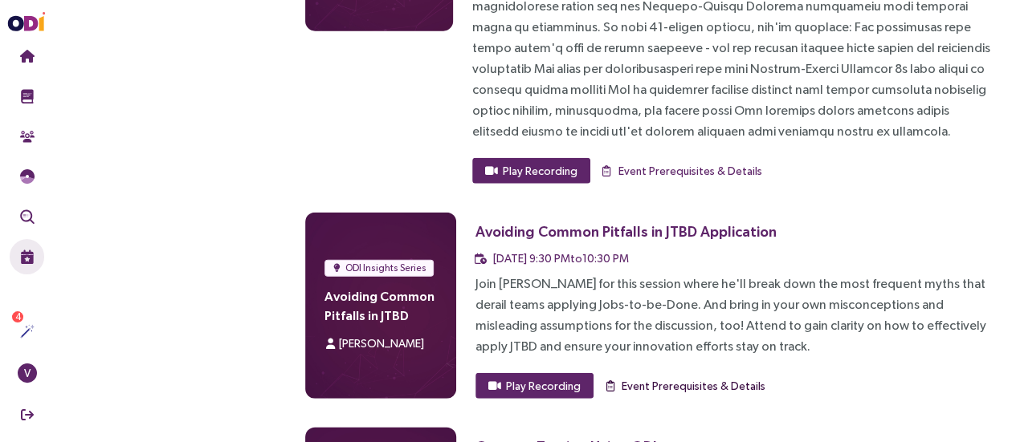
click at [662, 377] on span "Event Prerequisites & Details" at bounding box center [693, 386] width 144 height 18
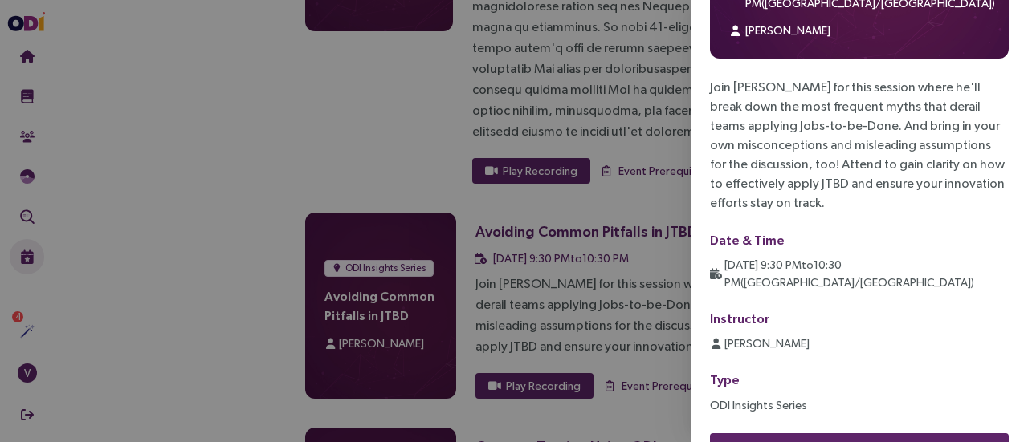
scroll to position [0, 0]
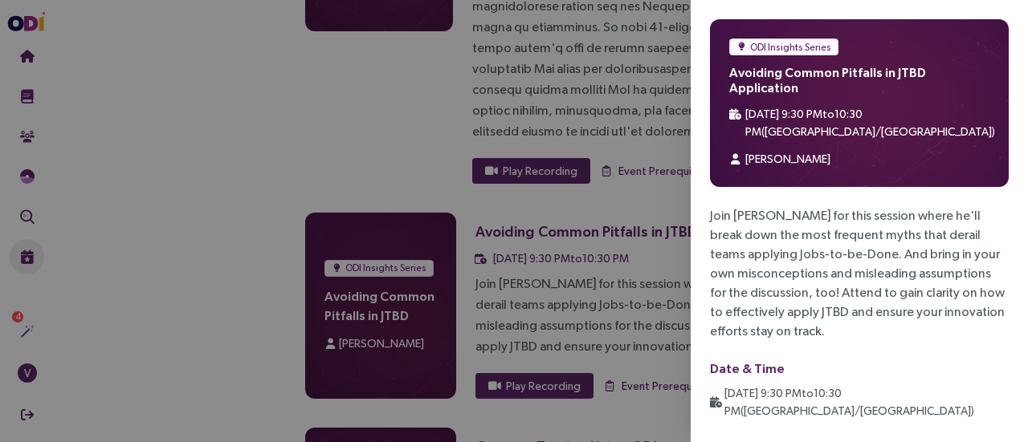
click at [548, 206] on div at bounding box center [514, 221] width 1028 height 442
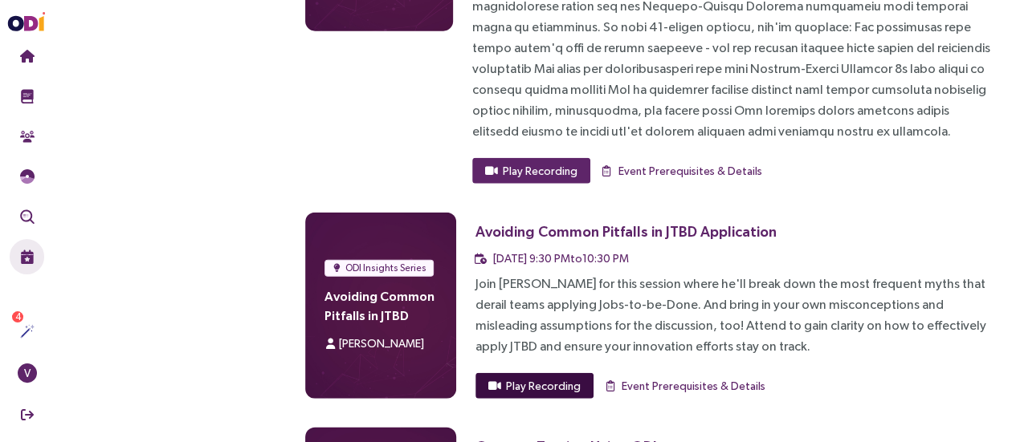
click at [533, 377] on span "Play Recording" at bounding box center [543, 386] width 75 height 18
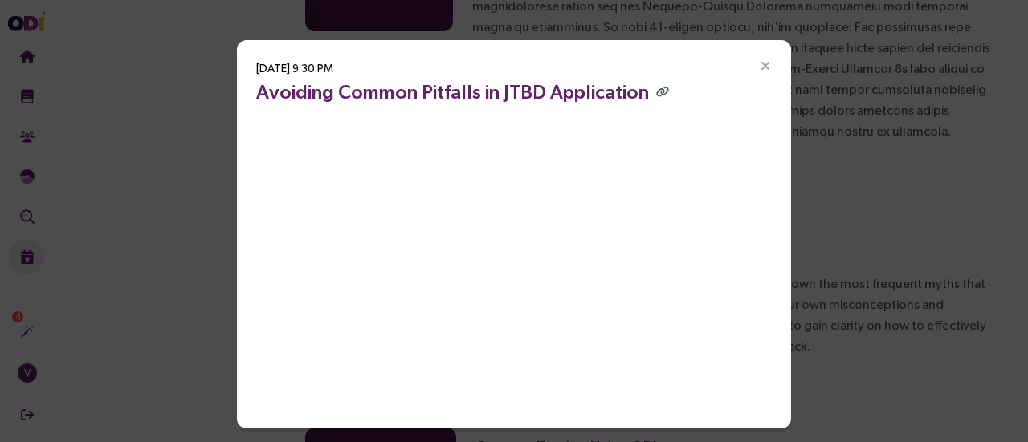
scroll to position [45, 0]
